Goal: Transaction & Acquisition: Purchase product/service

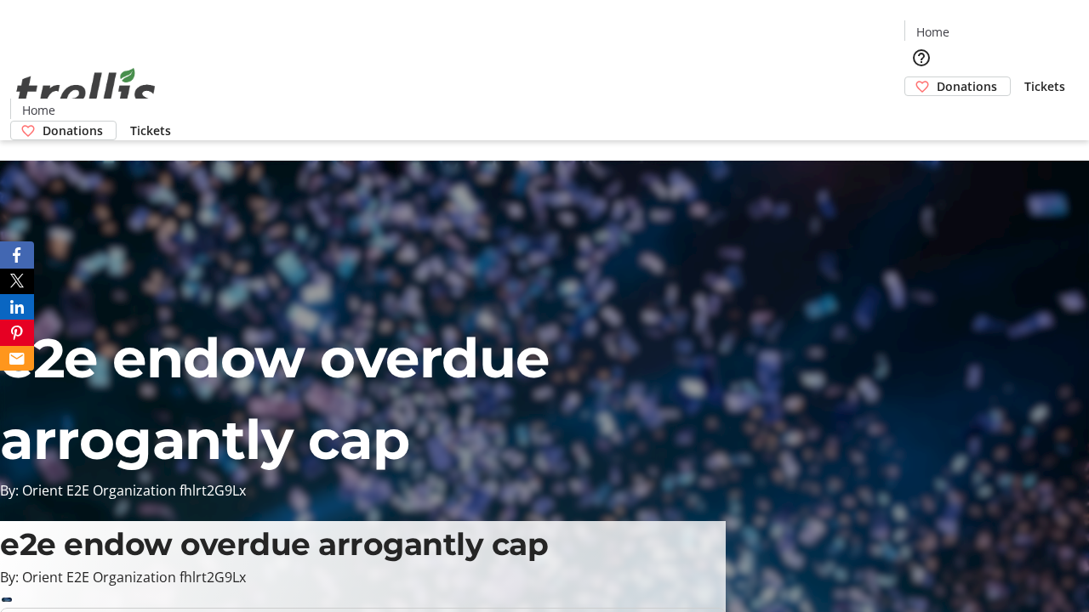
click at [936, 77] on span "Donations" at bounding box center [966, 86] width 60 height 18
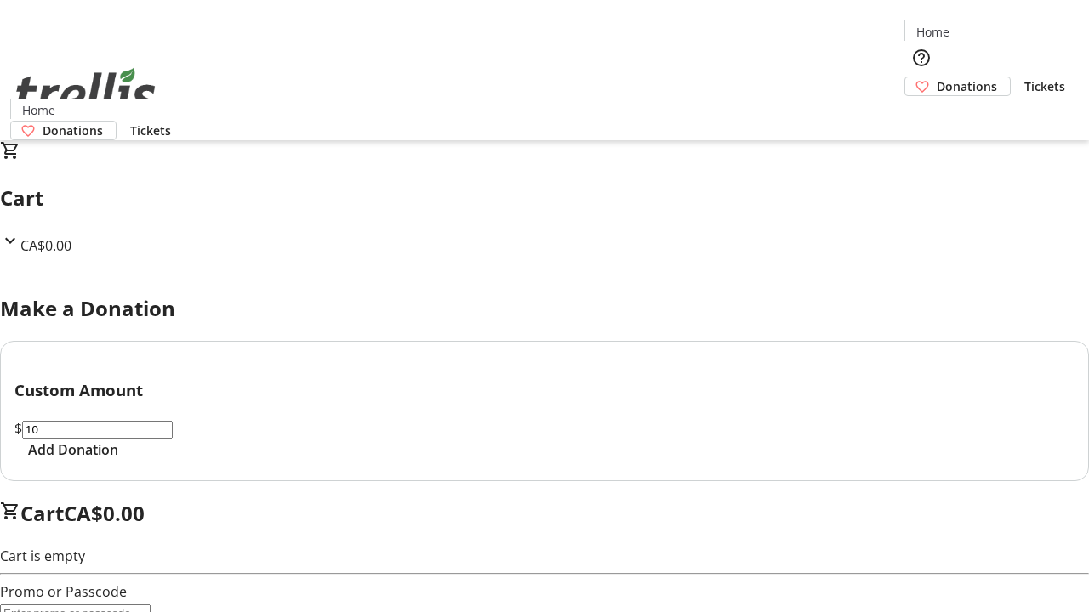
click at [118, 460] on span "Add Donation" at bounding box center [73, 450] width 90 height 20
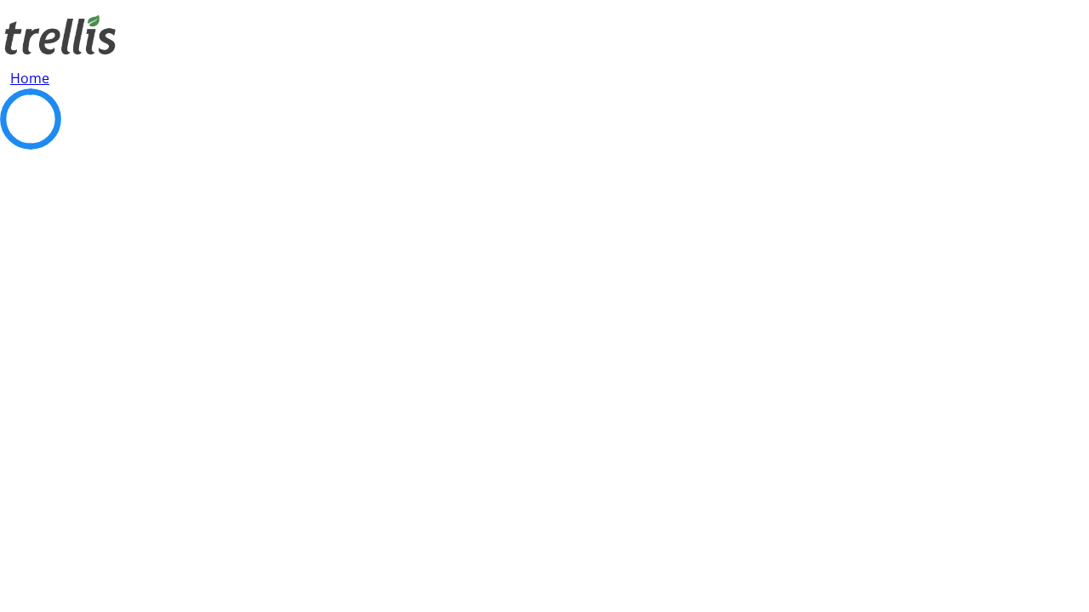
select select "CA"
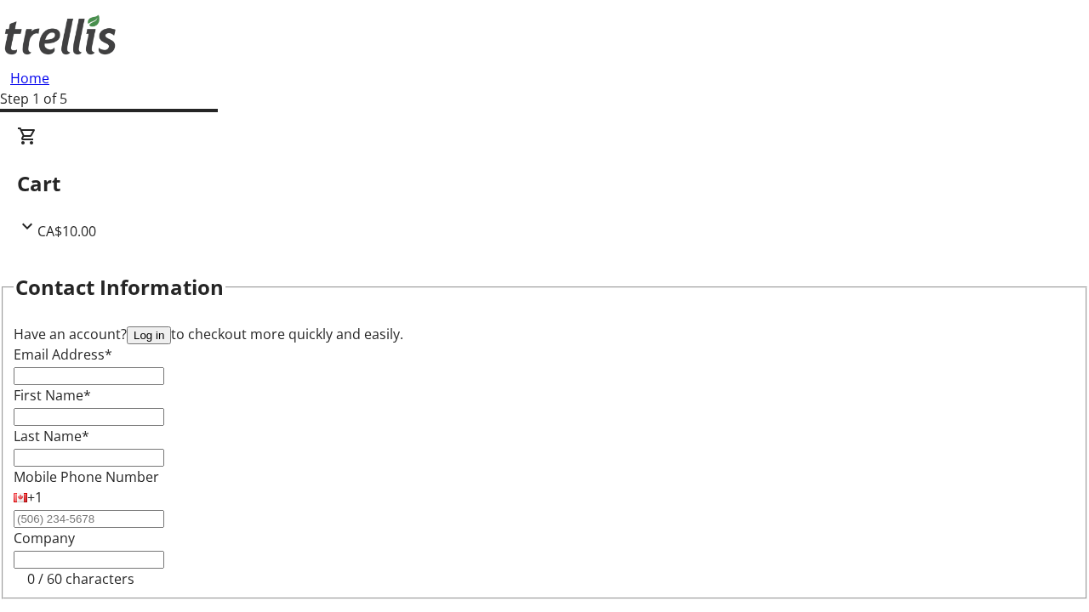
click at [171, 327] on button "Log in" at bounding box center [149, 336] width 44 height 18
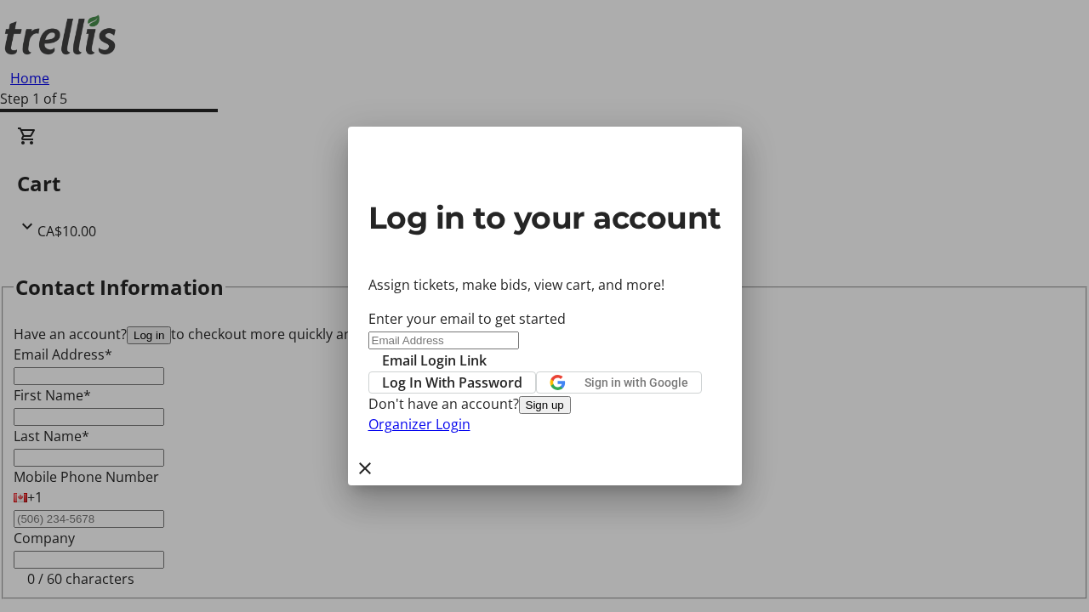
click at [522, 373] on span "Log In With Password" at bounding box center [452, 383] width 140 height 20
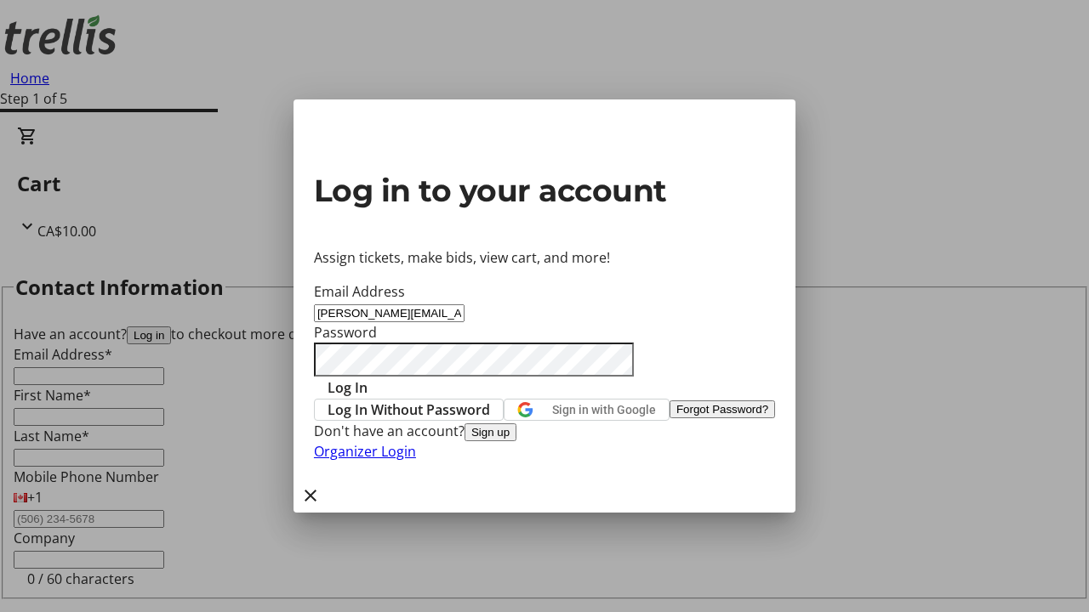
type input "[PERSON_NAME][EMAIL_ADDRESS][DOMAIN_NAME]"
click at [367, 378] on span "Log In" at bounding box center [347, 388] width 40 height 20
